Goal: Navigation & Orientation: Understand site structure

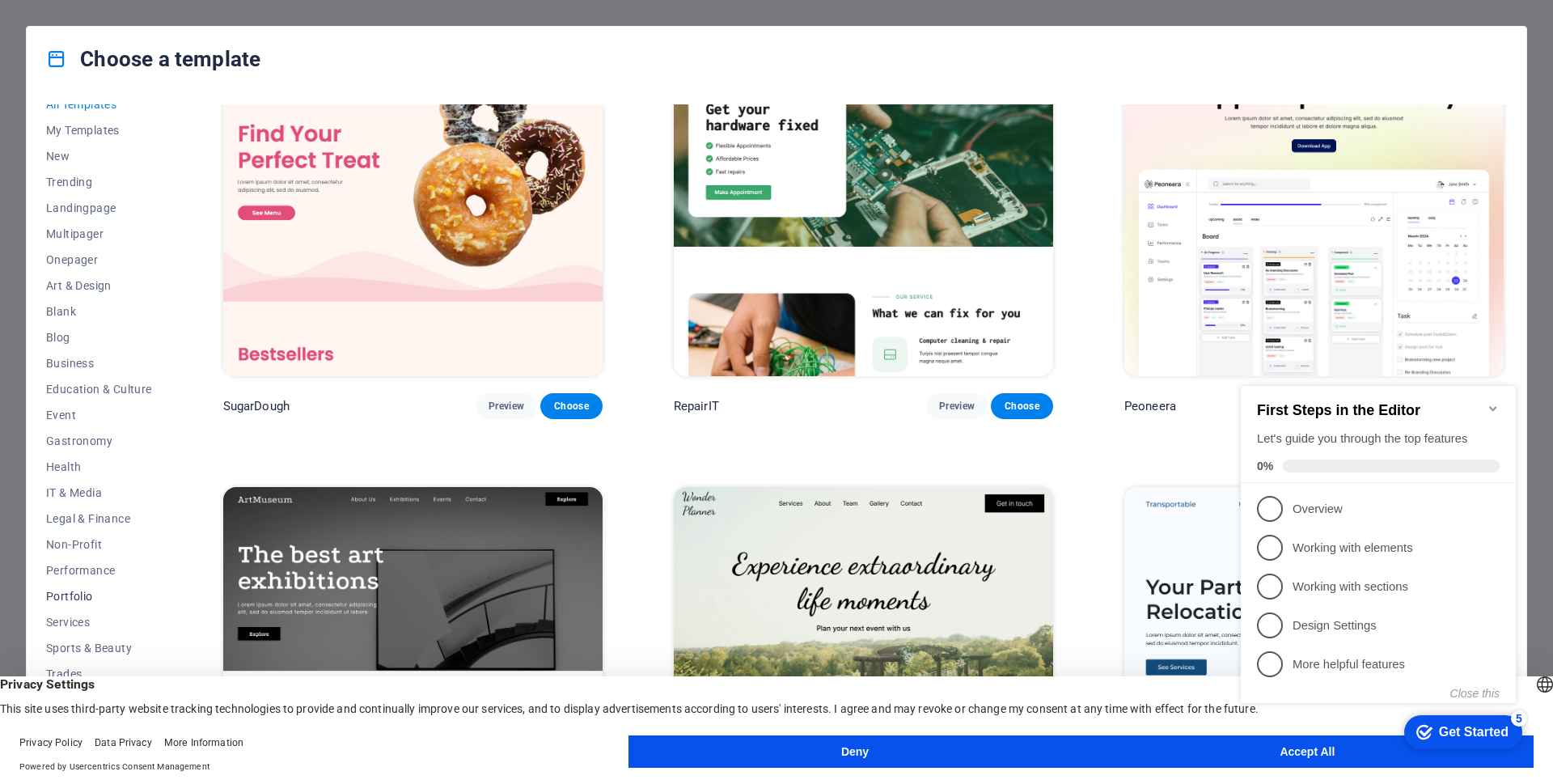
scroll to position [13, 0]
click at [1255, 752] on div "checkmark Get Started 5 First Steps in the Editor Let's guide you through the t…" at bounding box center [1382, 559] width 294 height 393
click at [1325, 751] on div "checkmark Get Started 5 First Steps in the Editor Let's guide you through the t…" at bounding box center [1382, 559] width 294 height 393
click at [1296, 759] on body "fcalegaloffice.org Press [Ctrl] + [C] to copy an element you'd like to see more…" at bounding box center [776, 392] width 1553 height 784
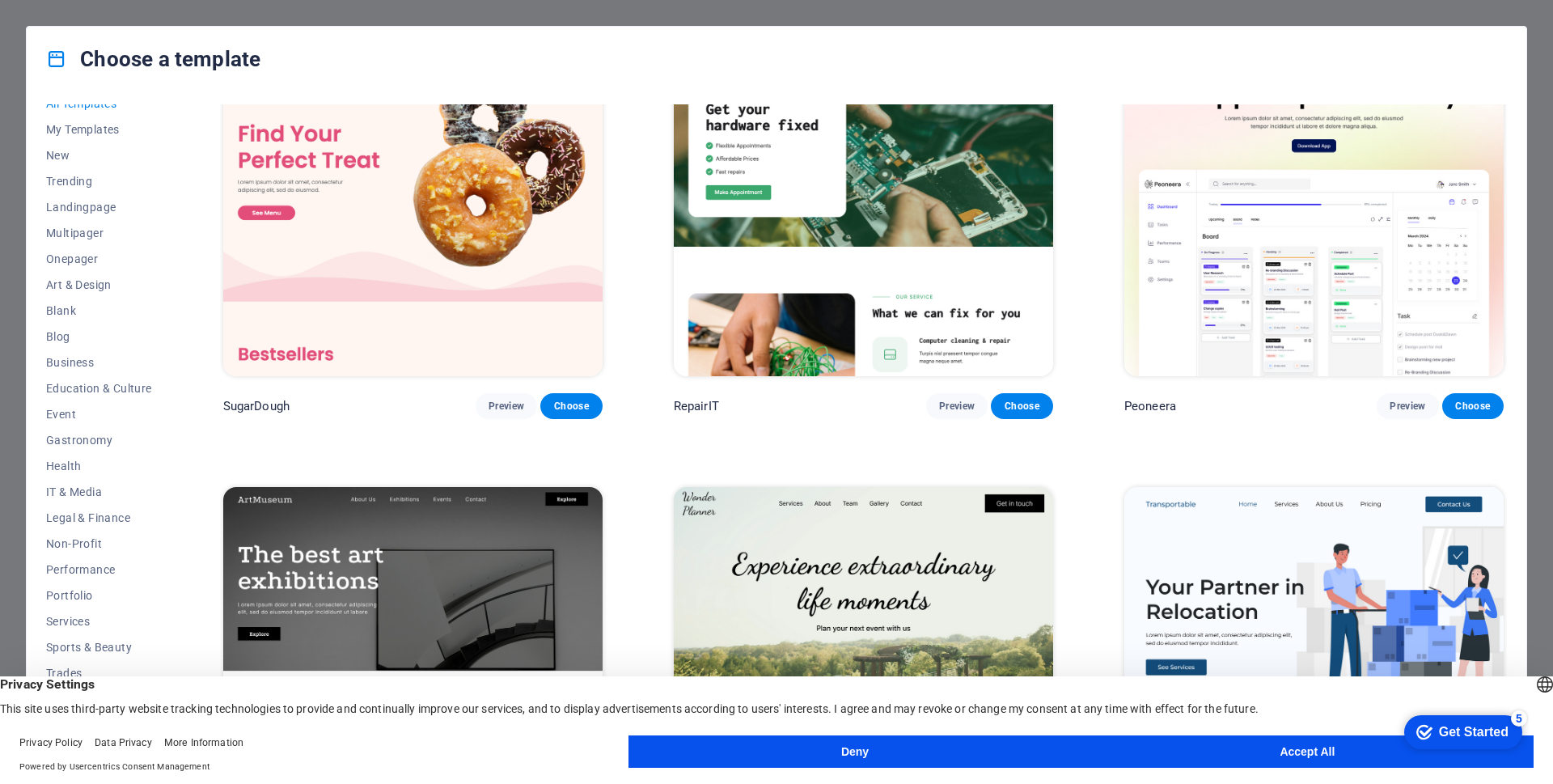
click at [1301, 745] on button "Accept All" at bounding box center [1308, 752] width 452 height 32
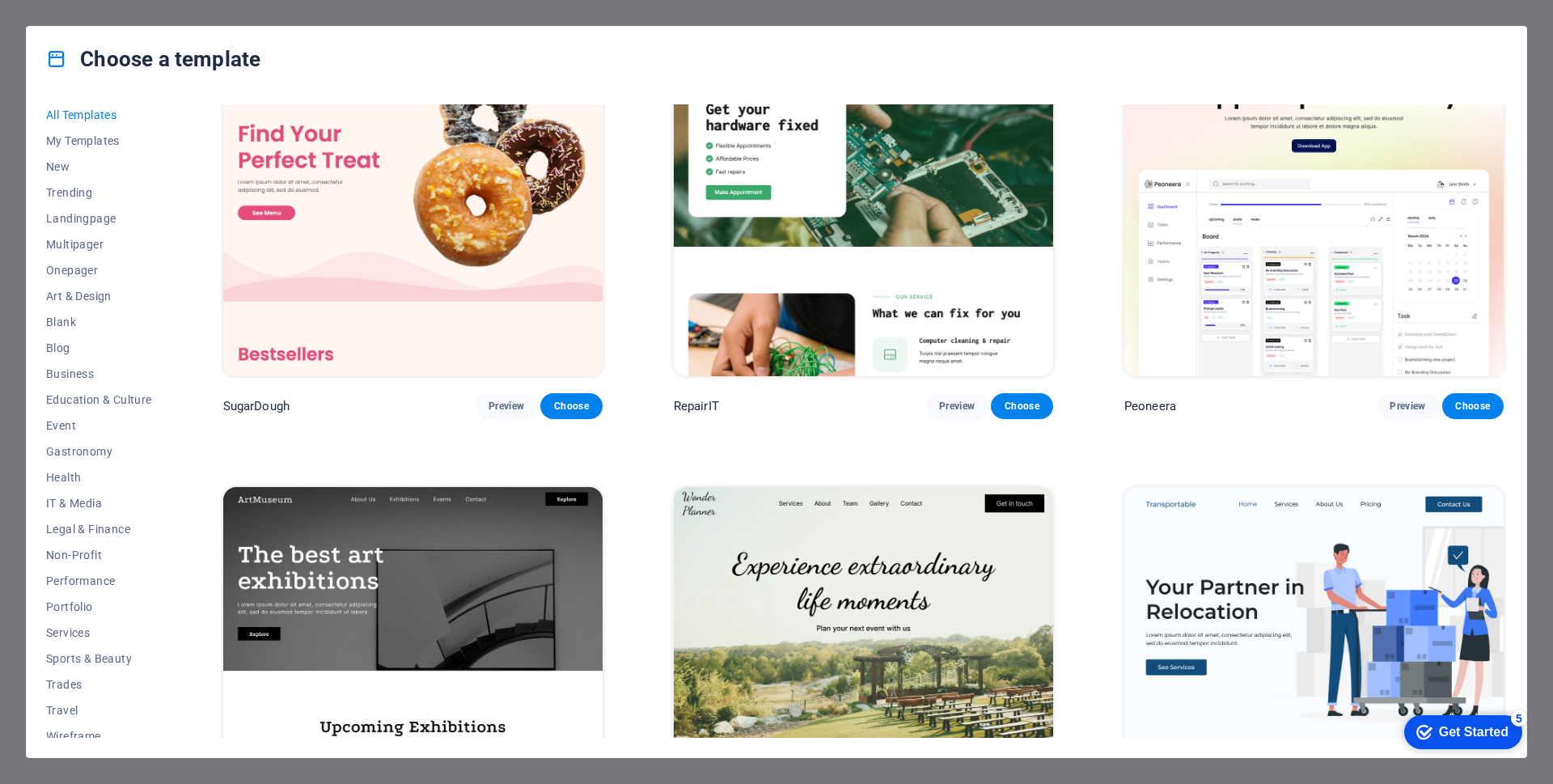
scroll to position [0, 0]
click at [74, 132] on div "All Templates My Templates New Trending Landingpage Multipager Onepager Art & D…" at bounding box center [109, 421] width 126 height 633
click at [74, 132] on button "My Templates" at bounding box center [99, 143] width 106 height 26
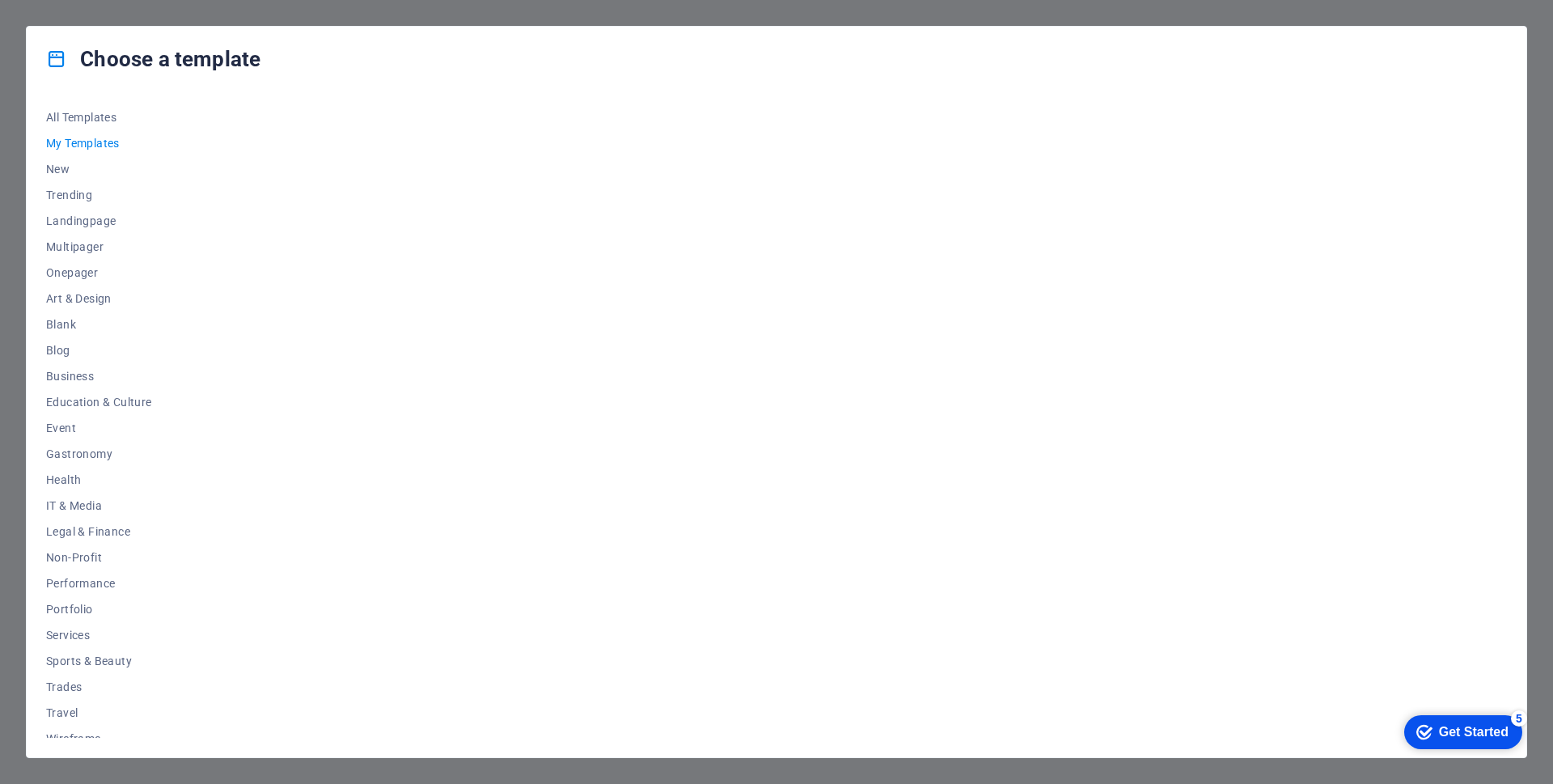
drag, startPoint x: 74, startPoint y: 132, endPoint x: 229, endPoint y: 119, distance: 155.5
drag, startPoint x: 229, startPoint y: 119, endPoint x: 768, endPoint y: 214, distance: 547.3
click at [768, 214] on div at bounding box center [863, 421] width 1287 height 633
click at [63, 136] on span "My Templates" at bounding box center [99, 143] width 106 height 13
click at [86, 115] on span "All Templates" at bounding box center [99, 118] width 106 height 13
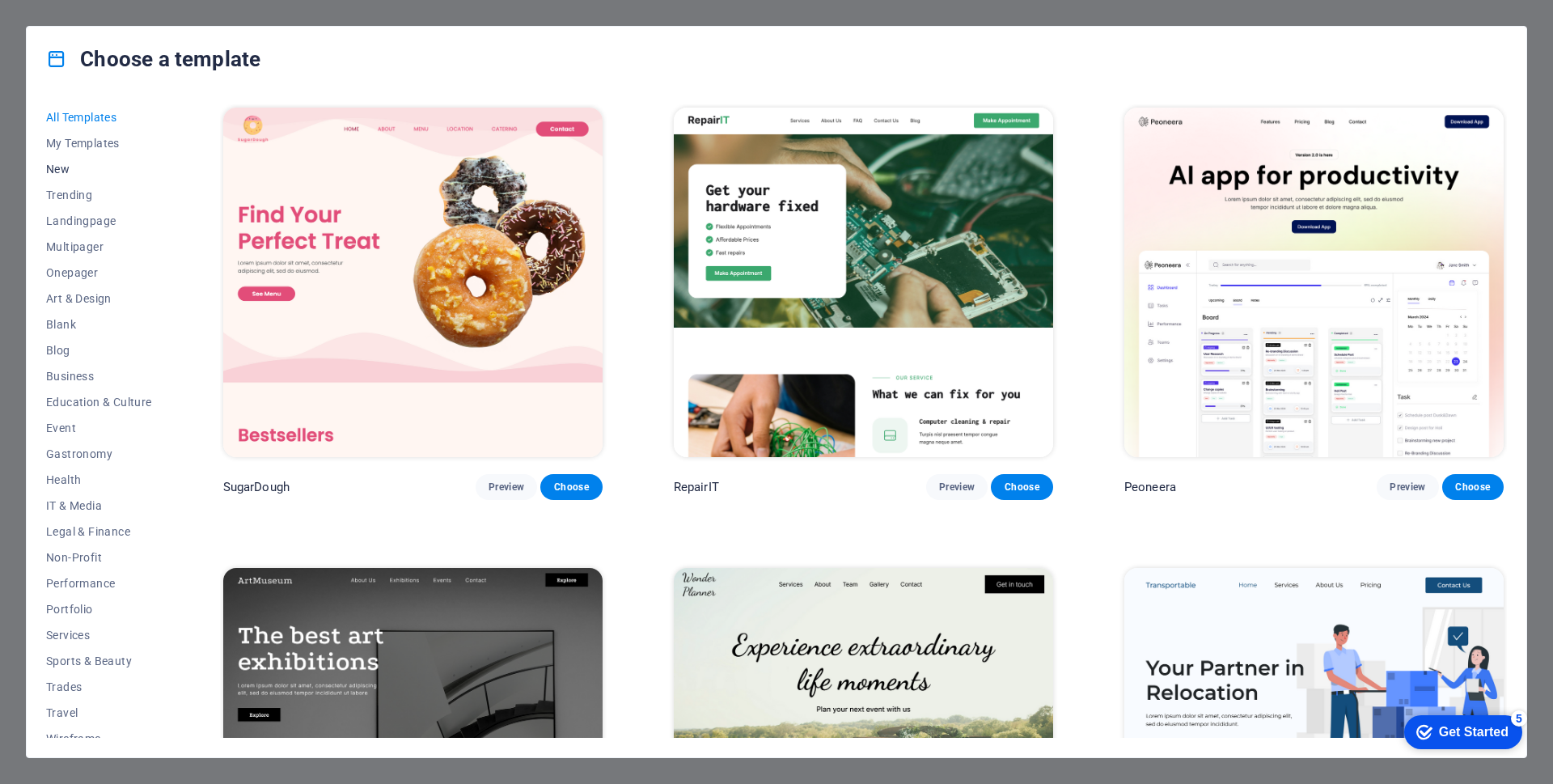
click at [52, 170] on span "New" at bounding box center [99, 169] width 106 height 13
click at [78, 135] on button "My Templates" at bounding box center [99, 143] width 106 height 26
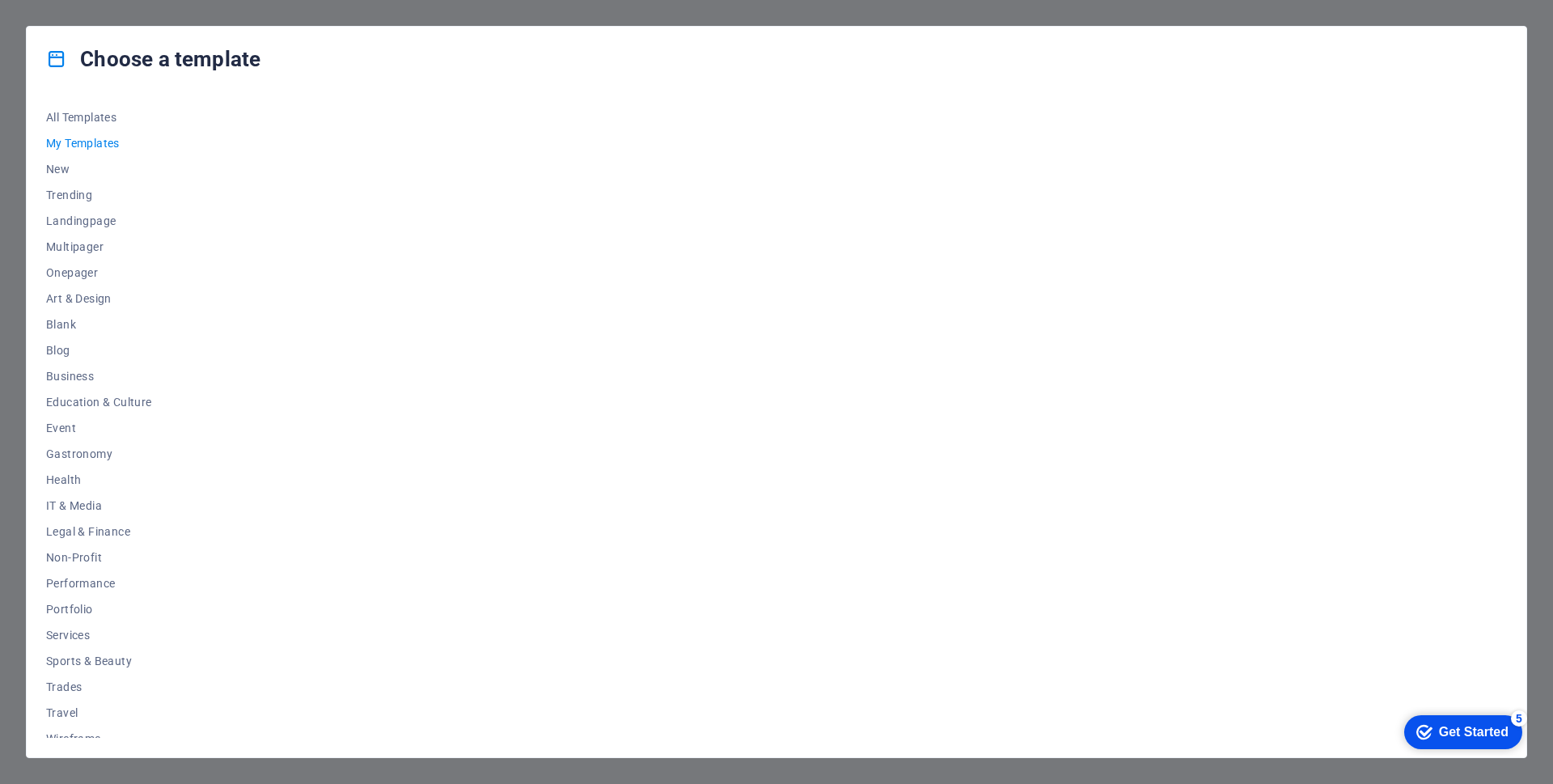
click at [80, 135] on button "My Templates" at bounding box center [99, 143] width 106 height 26
click at [1540, 28] on div "Choose a template All Templates My Templates New Trending Landingpage Multipage…" at bounding box center [776, 392] width 1553 height 784
